Goal: Information Seeking & Learning: Find contact information

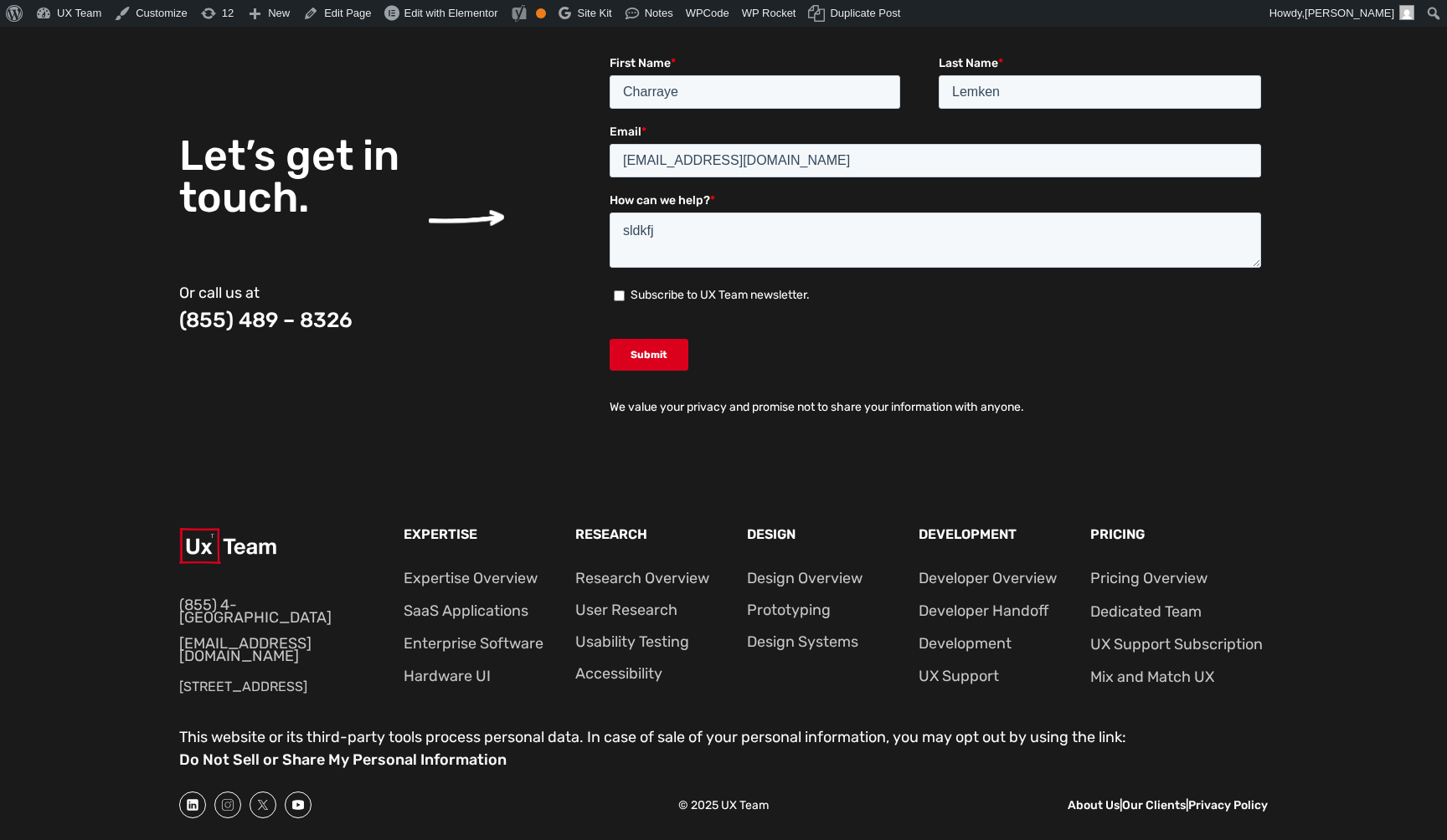
scroll to position [6357, 0]
click at [245, 585] on div at bounding box center [273, 557] width 188 height 58
drag, startPoint x: 329, startPoint y: 663, endPoint x: 161, endPoint y: 663, distance: 168.0
click at [161, 663] on div "(855) 4-UXTEAM info@uxteam.com 785 Franklin Avenue Ste 750,  Franklin Lakes, NJ…" at bounding box center [724, 603] width 1447 height 249
copy p "785 Franklin Avenue Ste 750"
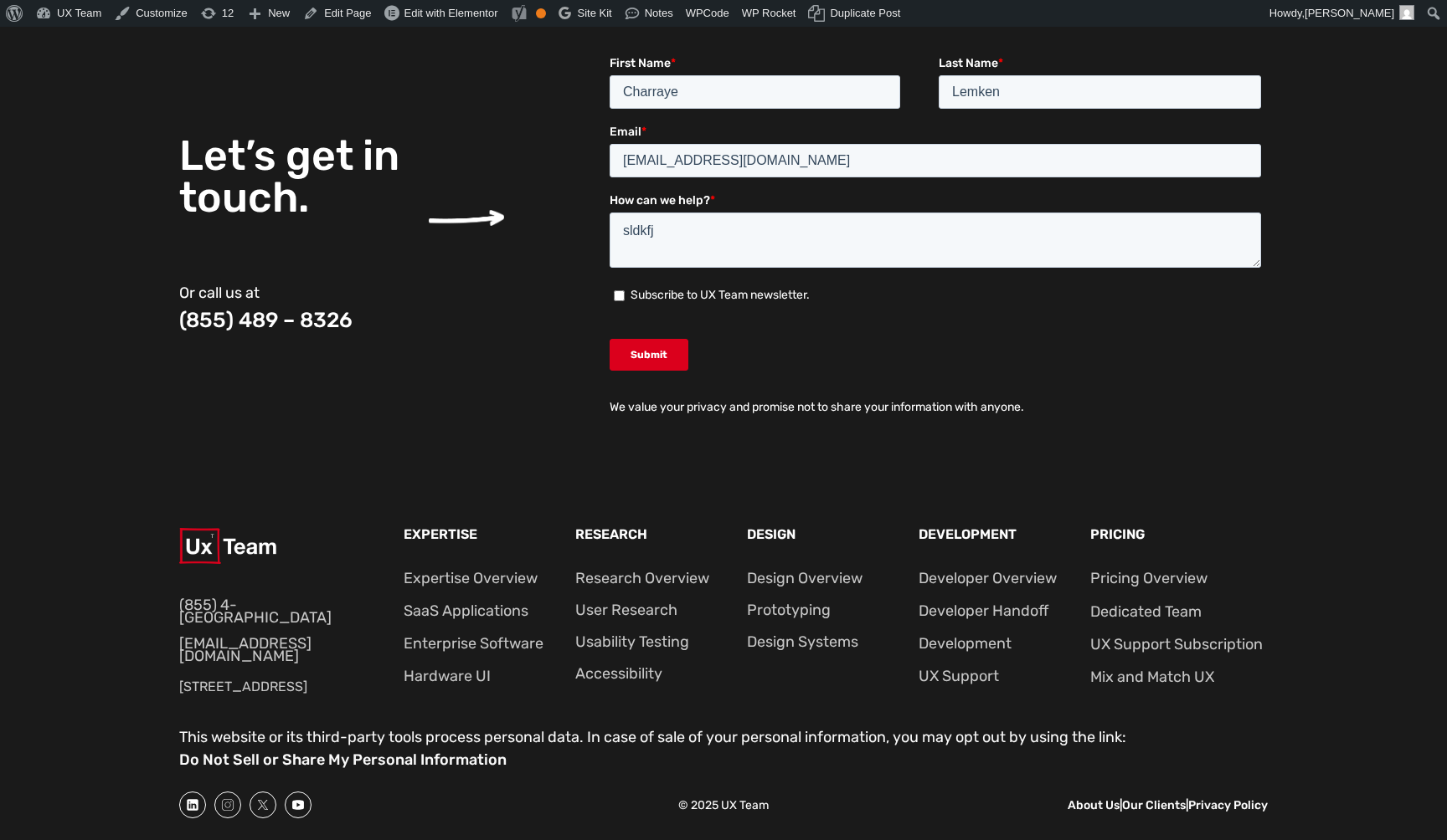
drag, startPoint x: 270, startPoint y: 690, endPoint x: 117, endPoint y: 688, distance: 153.0
click at [117, 688] on div "(855) 4-UXTEAM info@uxteam.com 785 Franklin Avenue Ste 750,  Franklin Lakes, NJ…" at bounding box center [724, 603] width 1447 height 249
copy p "Franklin Lakes"
drag, startPoint x: 319, startPoint y: 688, endPoint x: 298, endPoint y: 687, distance: 21.0
click at [298, 687] on p "[STREET_ADDRESS]" at bounding box center [273, 687] width 188 height 22
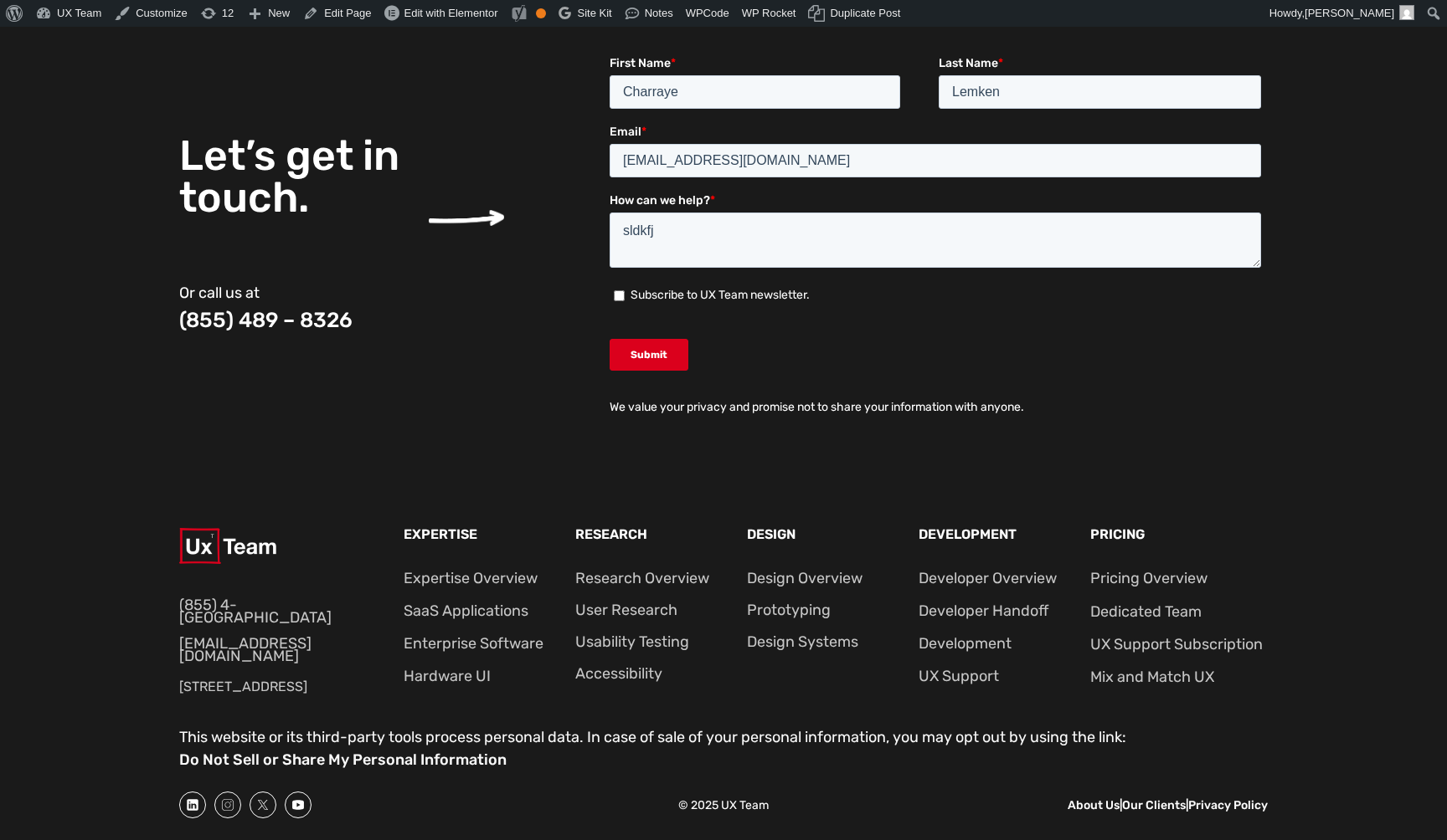
copy p "07417"
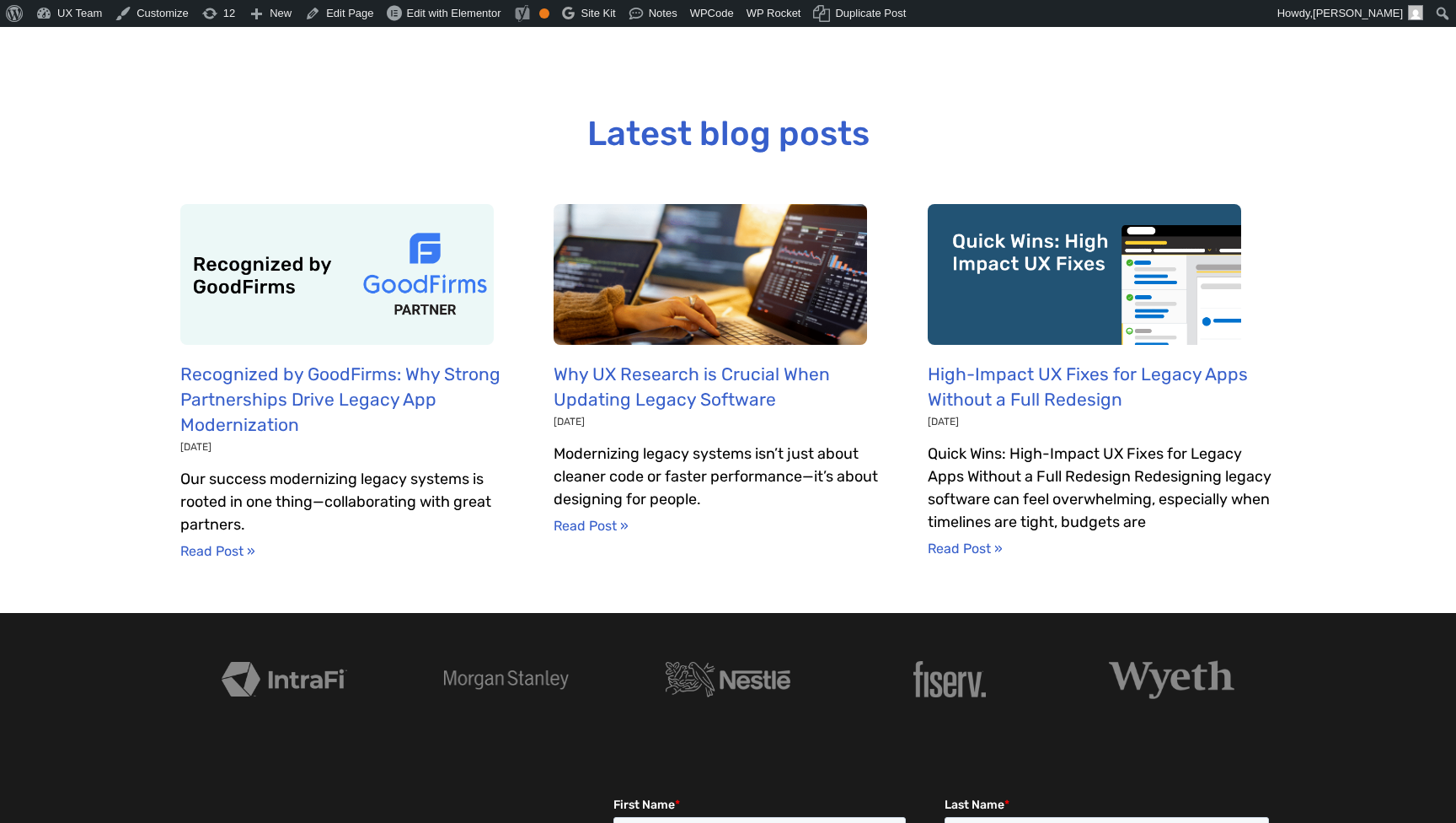
scroll to position [5551, 0]
